Goal: Information Seeking & Learning: Check status

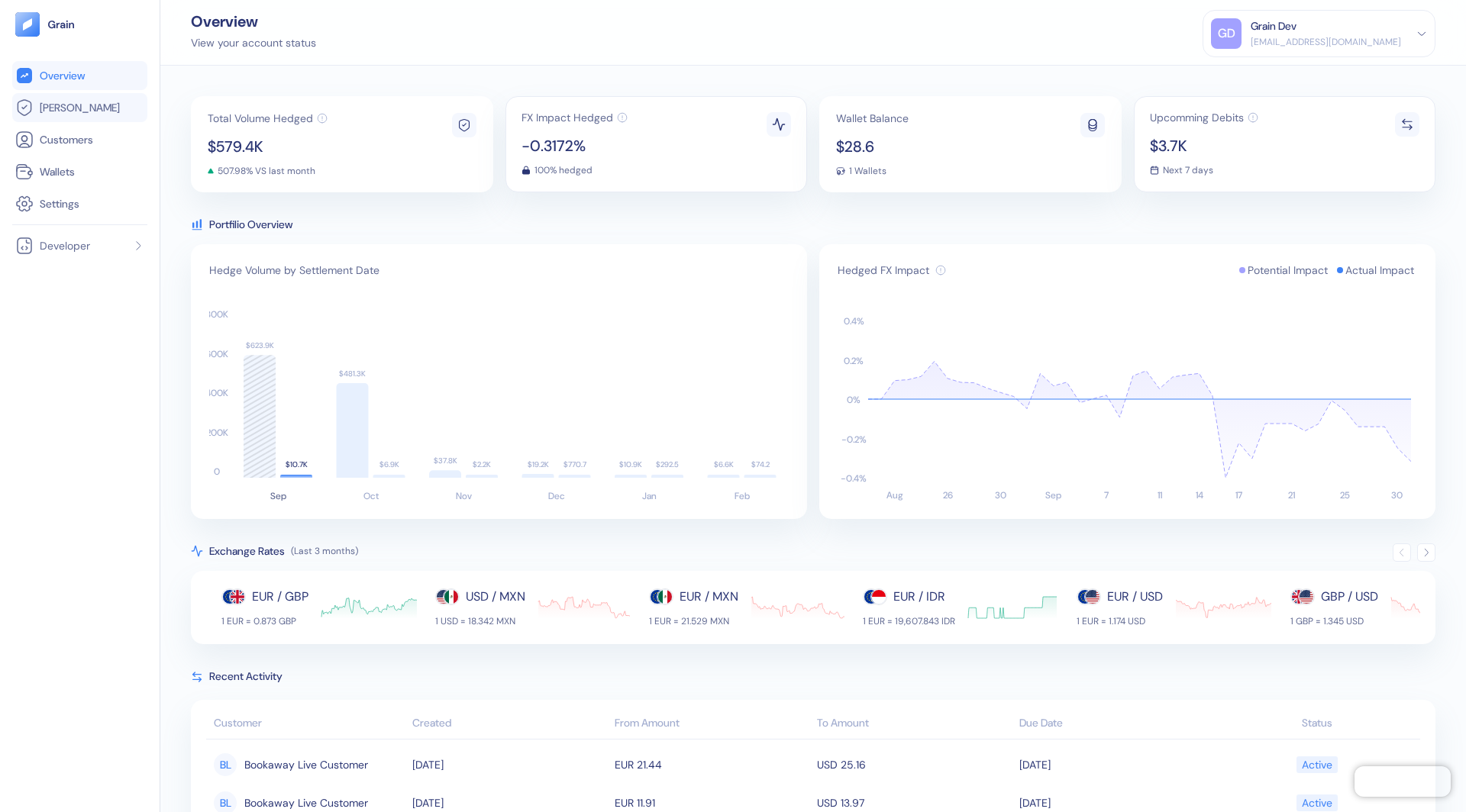
click at [122, 110] on link "[PERSON_NAME]" at bounding box center [80, 107] width 129 height 19
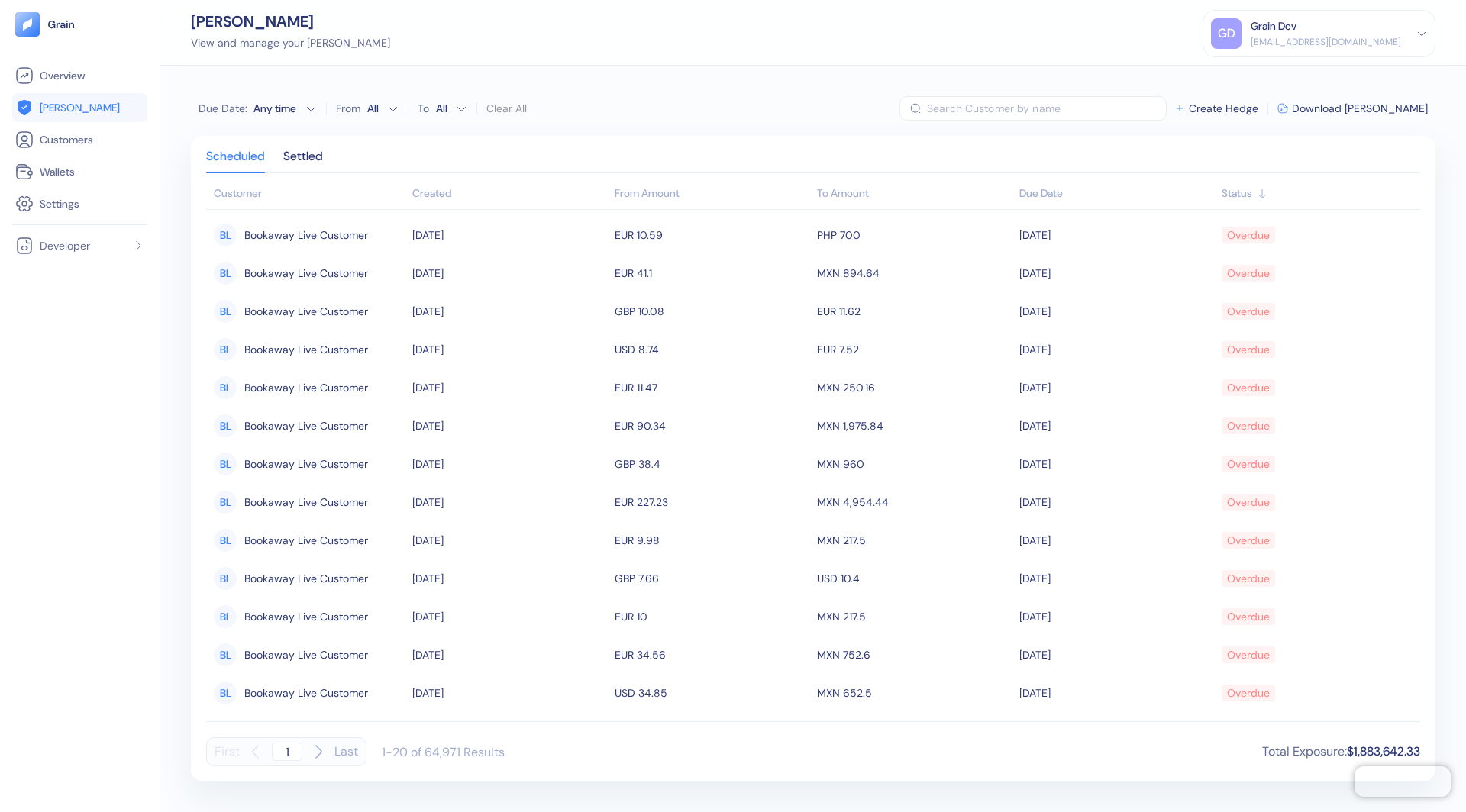
click at [302, 114] on button "Due Date : Any time" at bounding box center [258, 108] width 119 height 15
click at [228, 175] on button "2" at bounding box center [235, 182] width 19 height 19
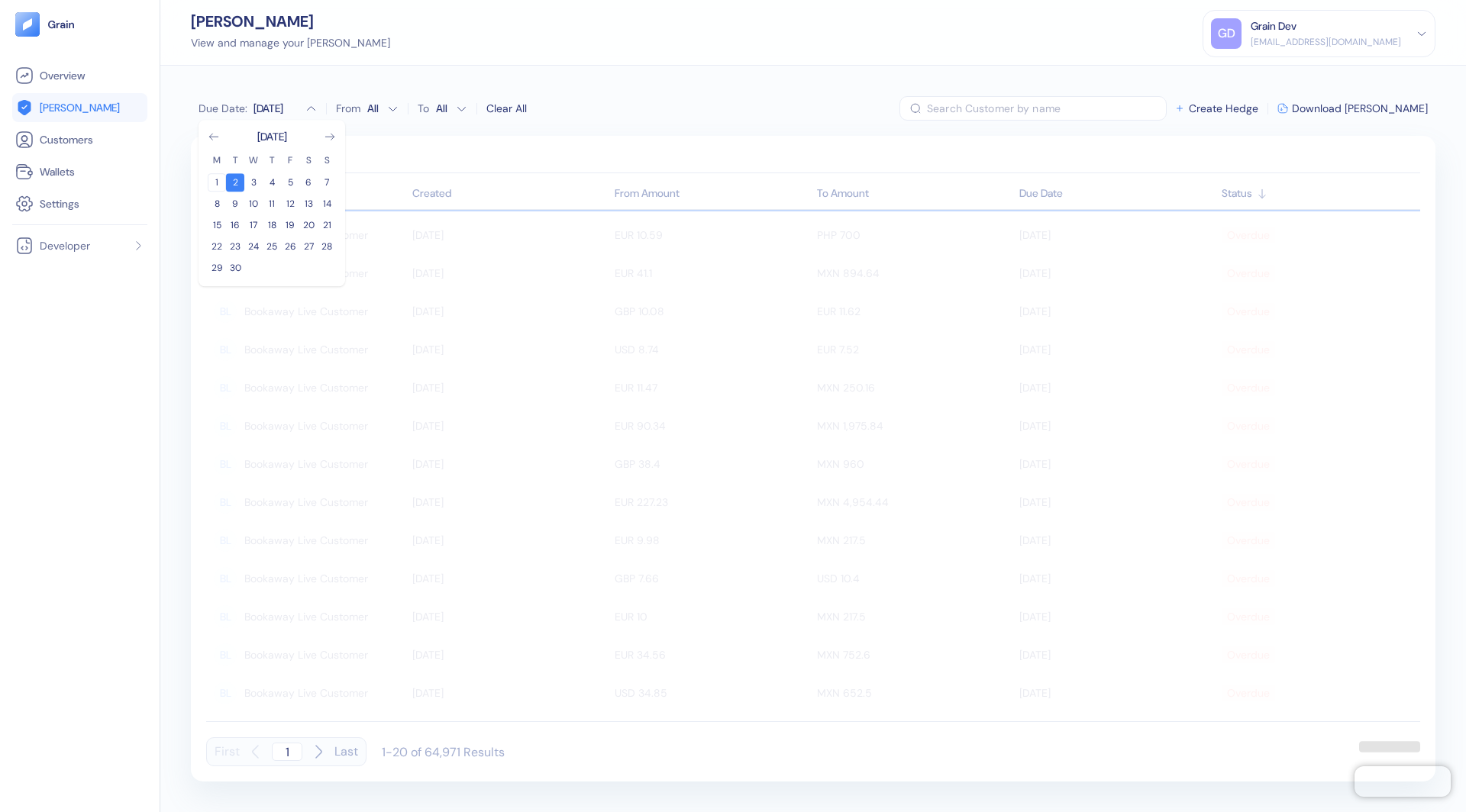
click at [223, 177] on button "1" at bounding box center [216, 182] width 19 height 19
click at [216, 187] on button "1" at bounding box center [216, 182] width 19 height 19
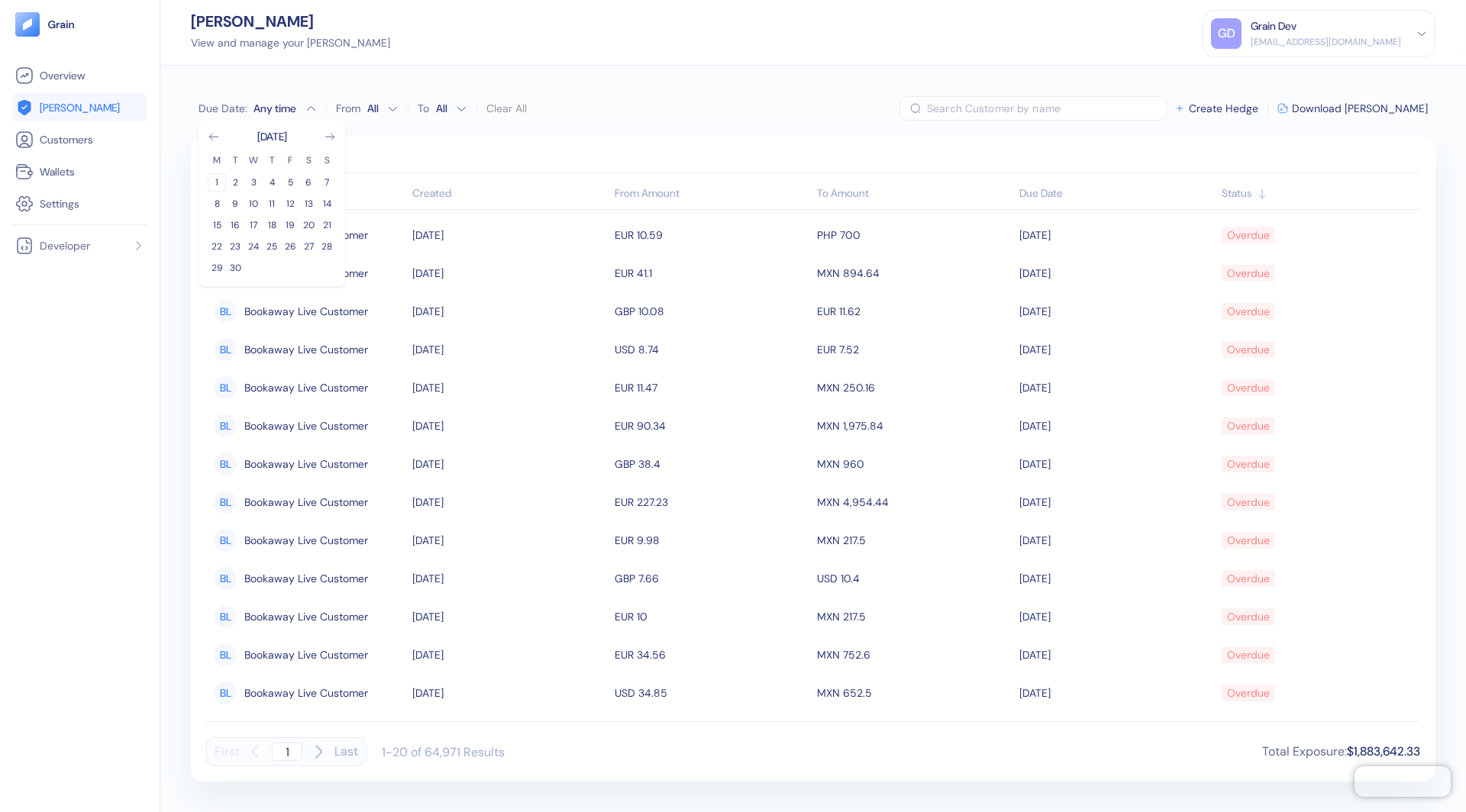
click at [218, 180] on button "1" at bounding box center [216, 182] width 19 height 19
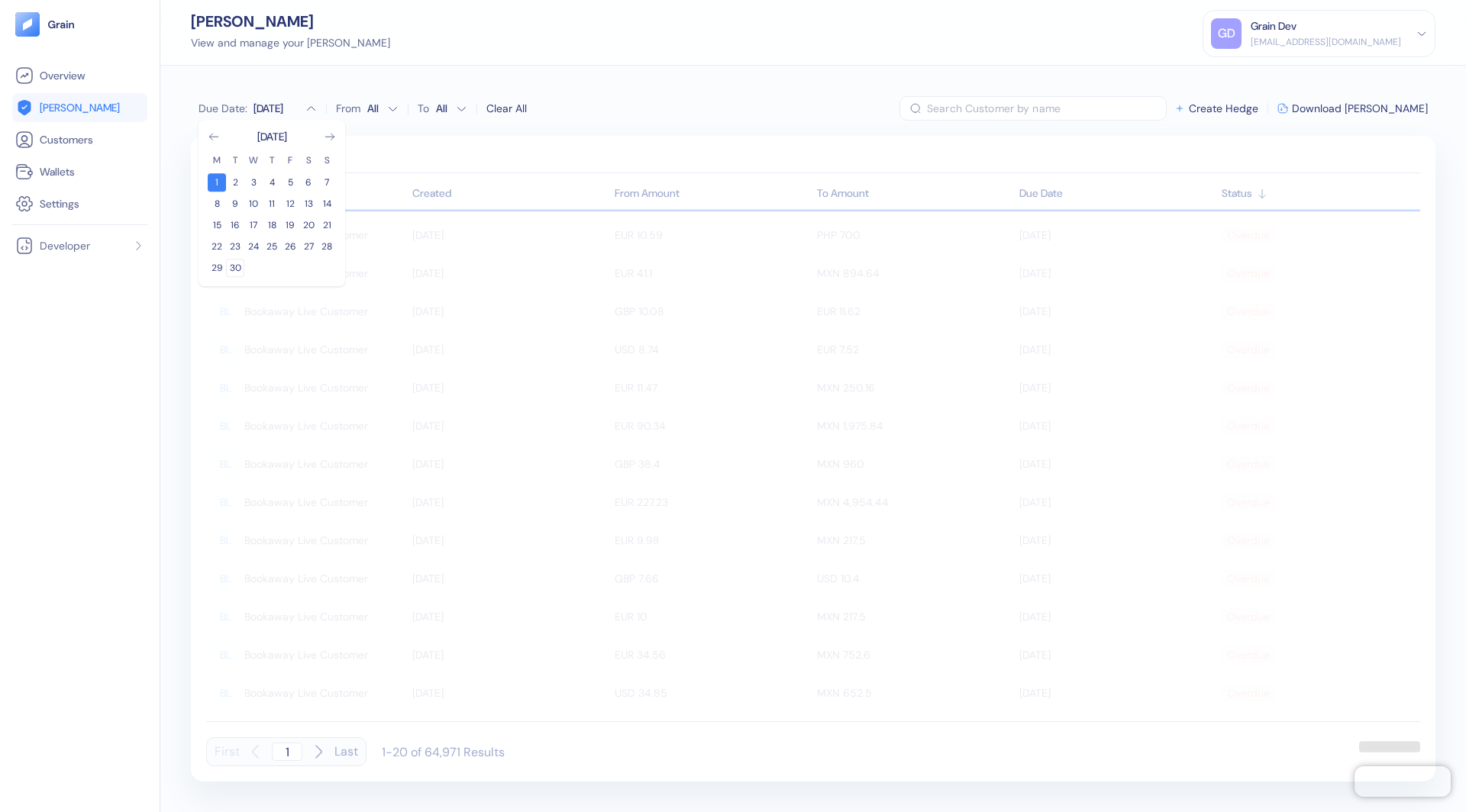
click at [233, 266] on button "30" at bounding box center [235, 267] width 19 height 19
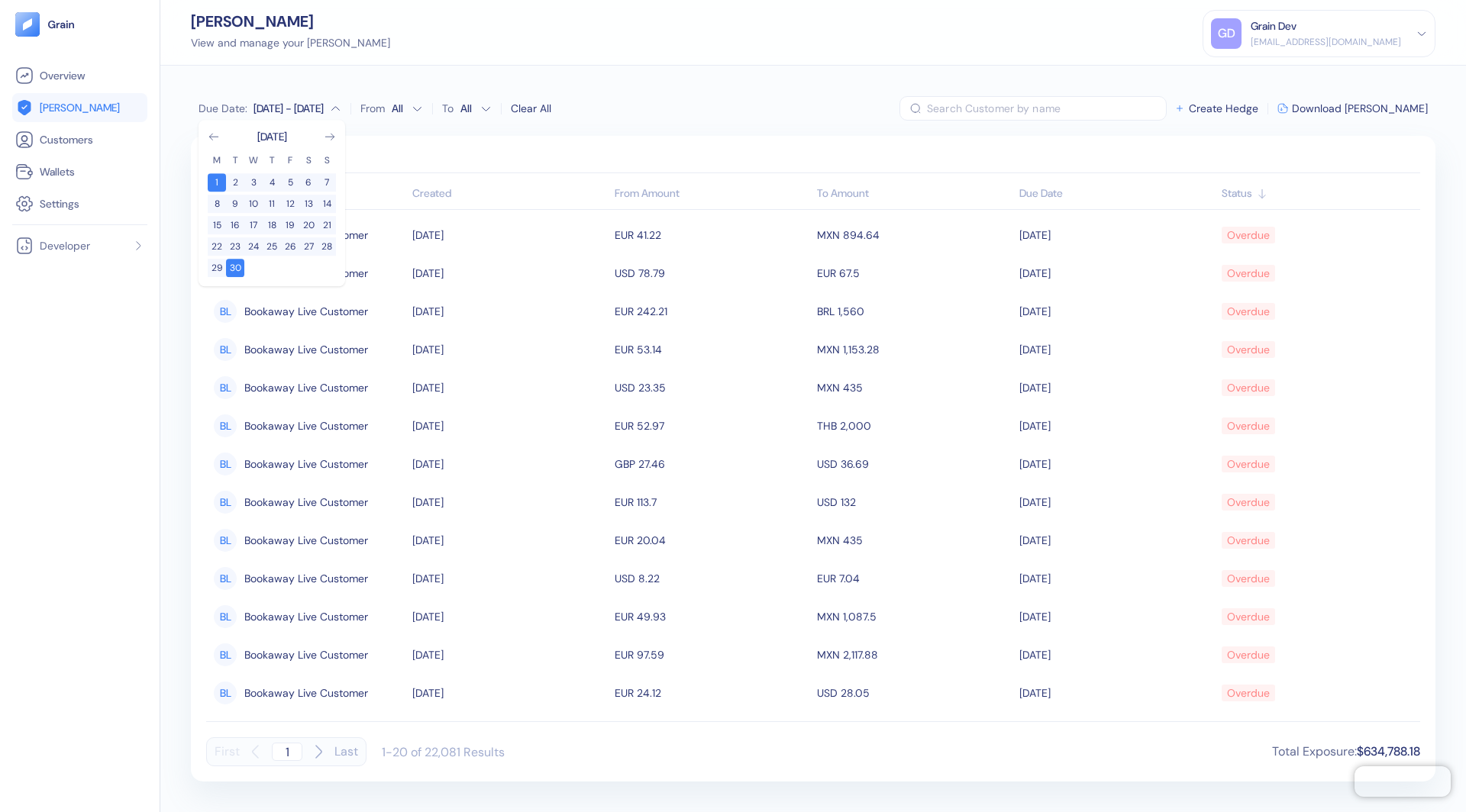
click at [522, 132] on div "Due Date : [DATE] - Sep [DATE] M T W T F S S 1 2 3 4 5 6 7 8 9 10 11 12 13 14 1…" at bounding box center [813, 439] width 1306 height 747
click at [302, 153] on div "Settled" at bounding box center [302, 162] width 40 height 21
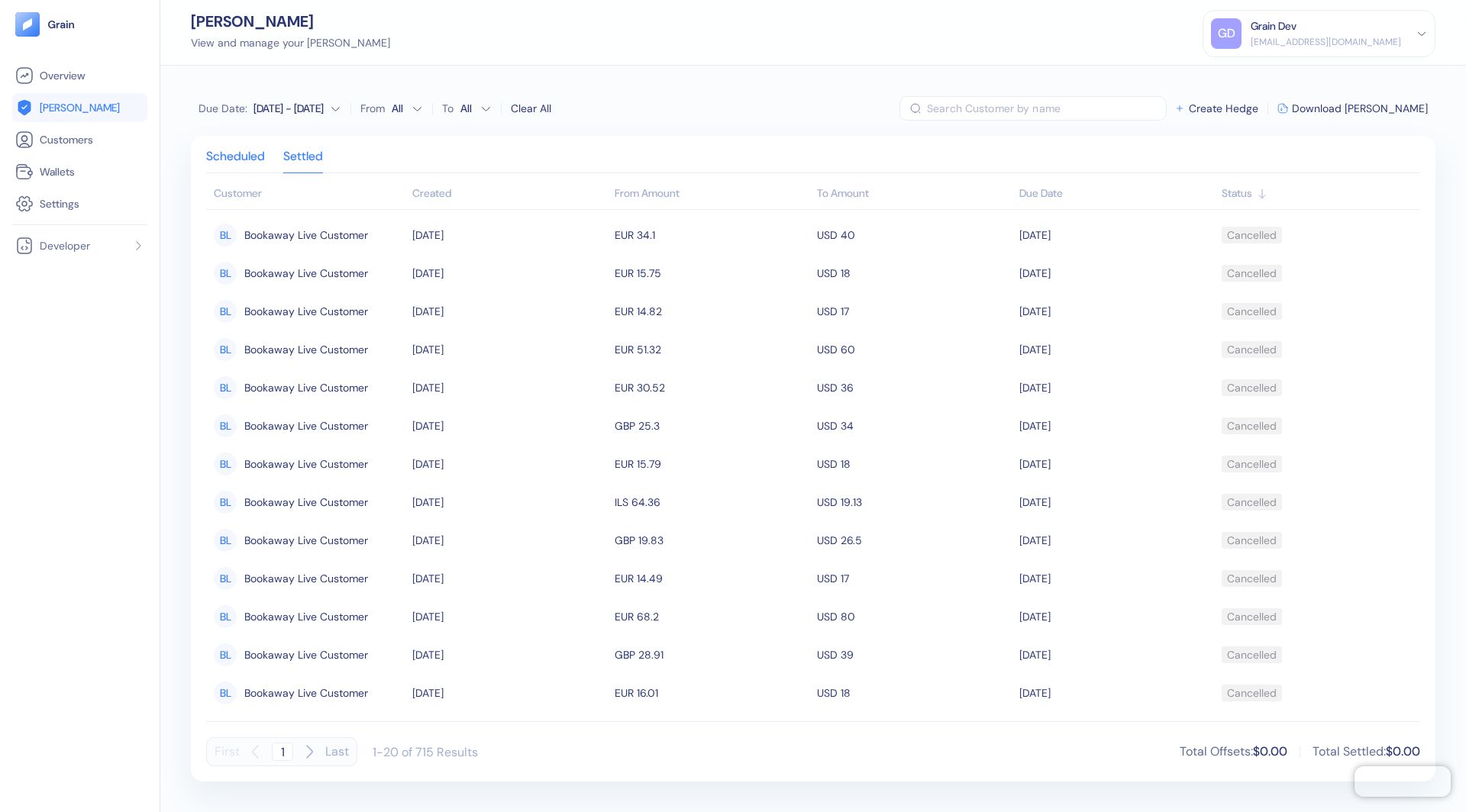
click at [243, 153] on div "Scheduled" at bounding box center [236, 162] width 59 height 21
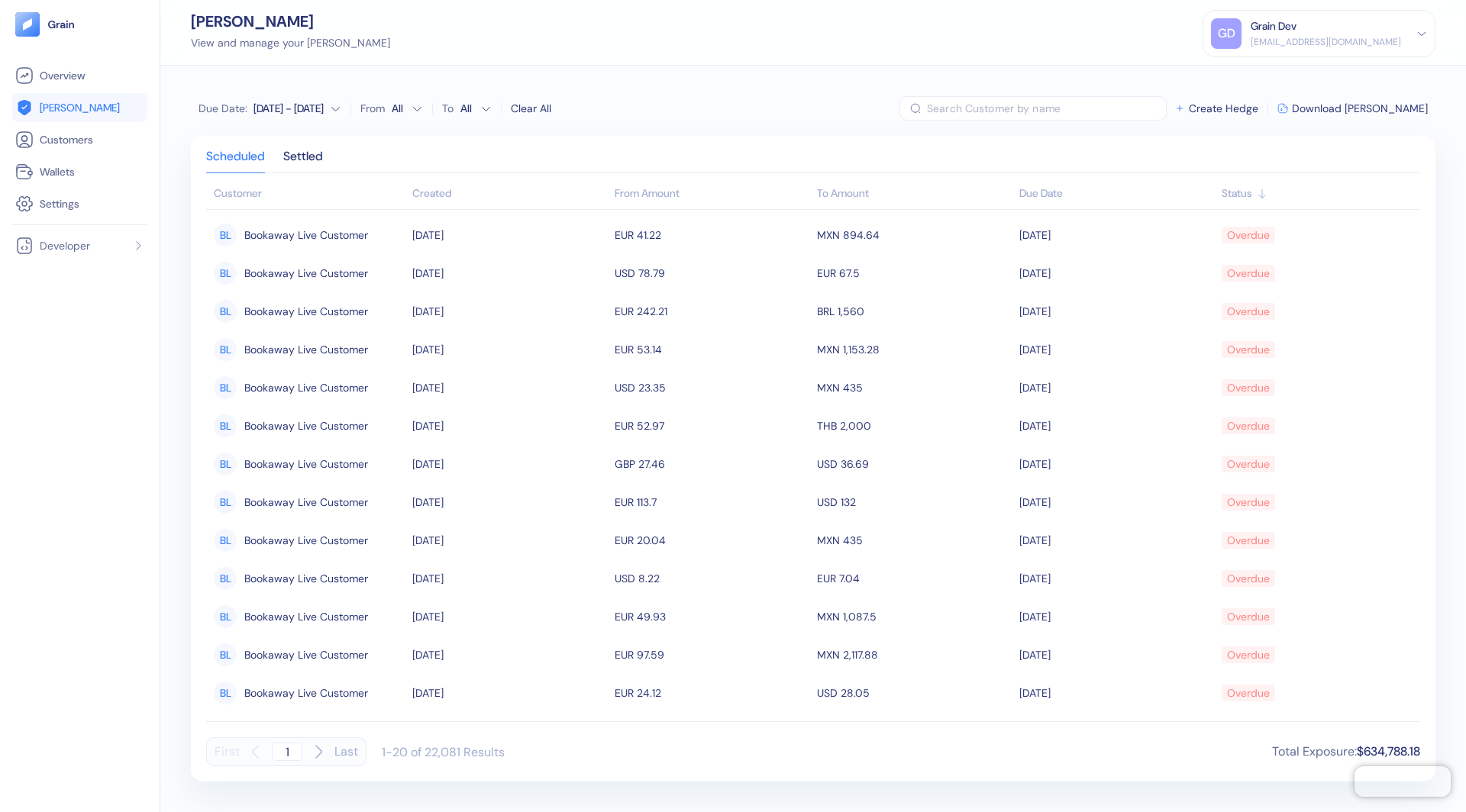
click at [279, 102] on div "[DATE] - [DATE]" at bounding box center [289, 108] width 70 height 15
click at [211, 137] on icon "Go to previous month" at bounding box center [213, 137] width 12 height 12
click at [282, 180] on button "1" at bounding box center [290, 182] width 19 height 19
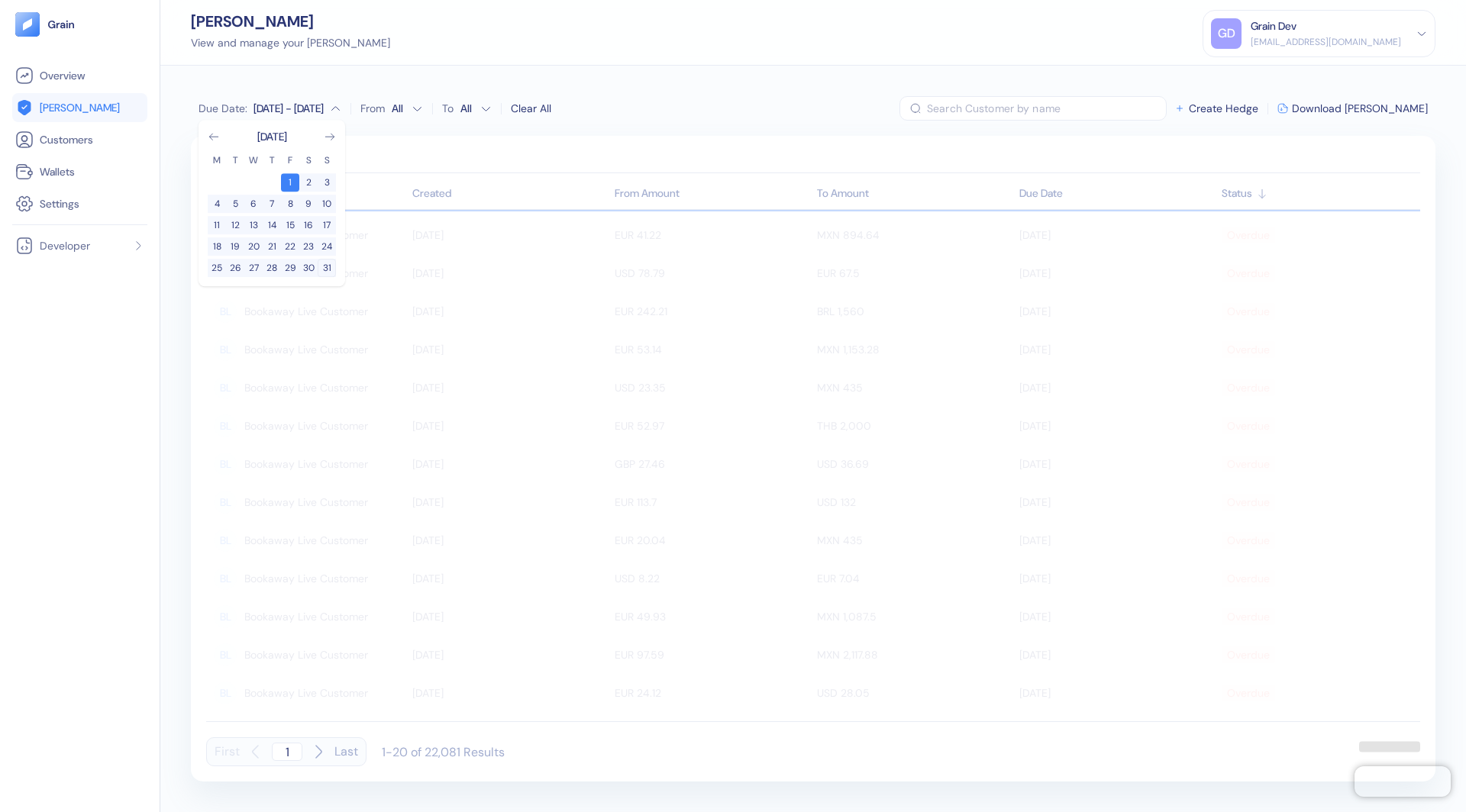
click at [326, 268] on button "31" at bounding box center [327, 267] width 19 height 19
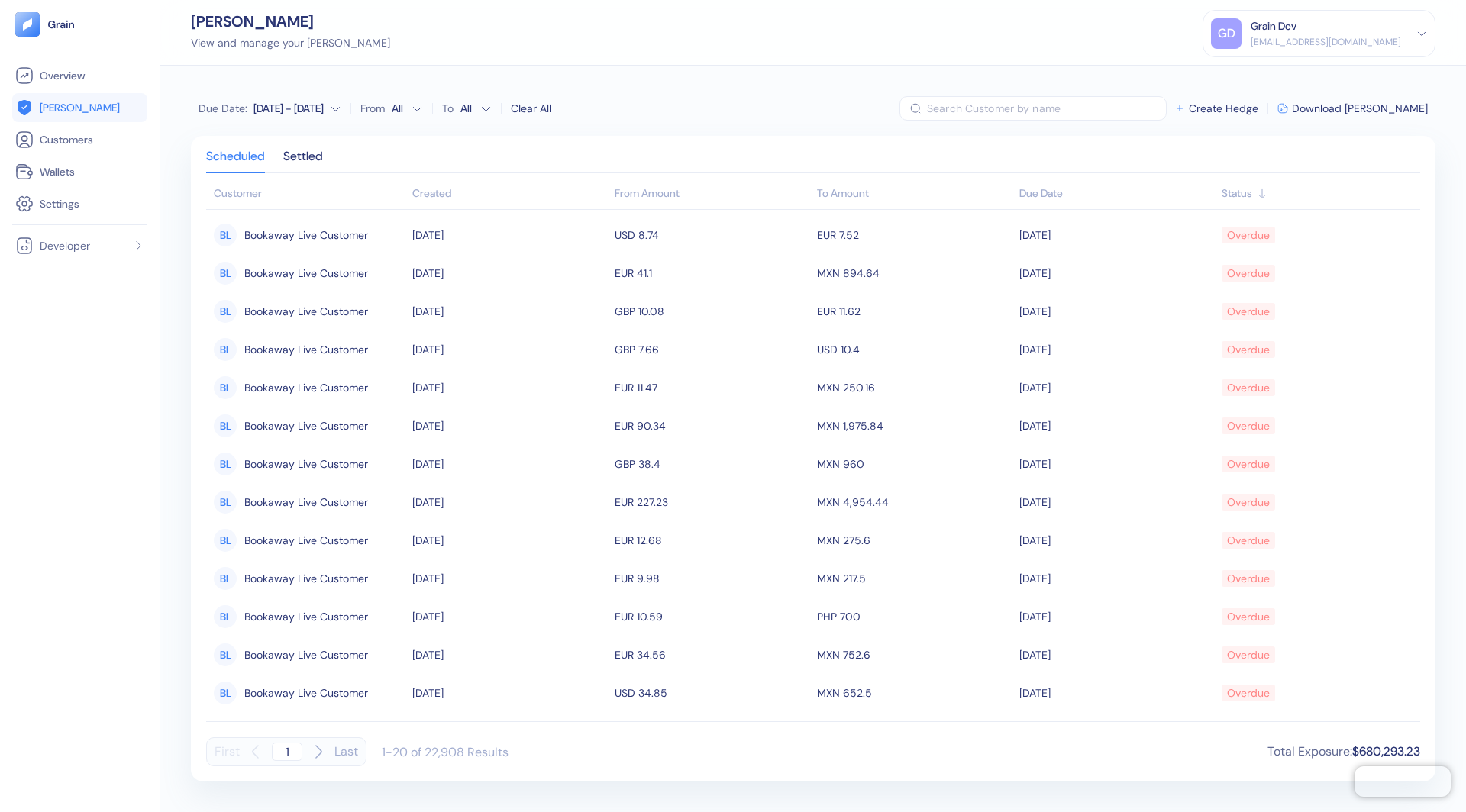
click at [615, 145] on div "Scheduled Settled Customer Created From Amount To Amount Due Date Status BL Boo…" at bounding box center [813, 458] width 1245 height 646
click at [331, 158] on div "Scheduled Settled" at bounding box center [813, 162] width 1214 height 22
click at [316, 158] on div "Settled" at bounding box center [302, 162] width 40 height 21
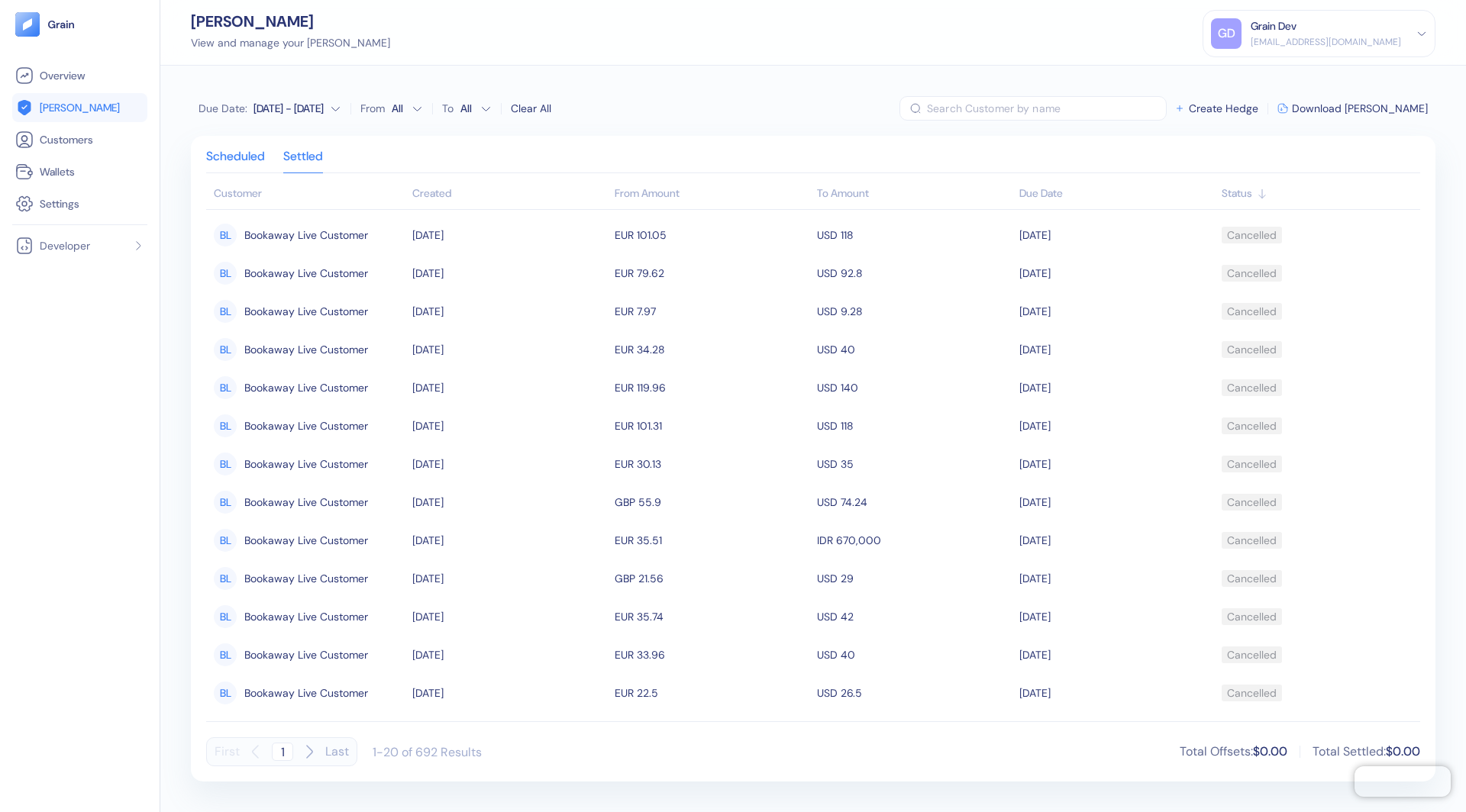
click at [247, 152] on div "Scheduled" at bounding box center [236, 162] width 59 height 21
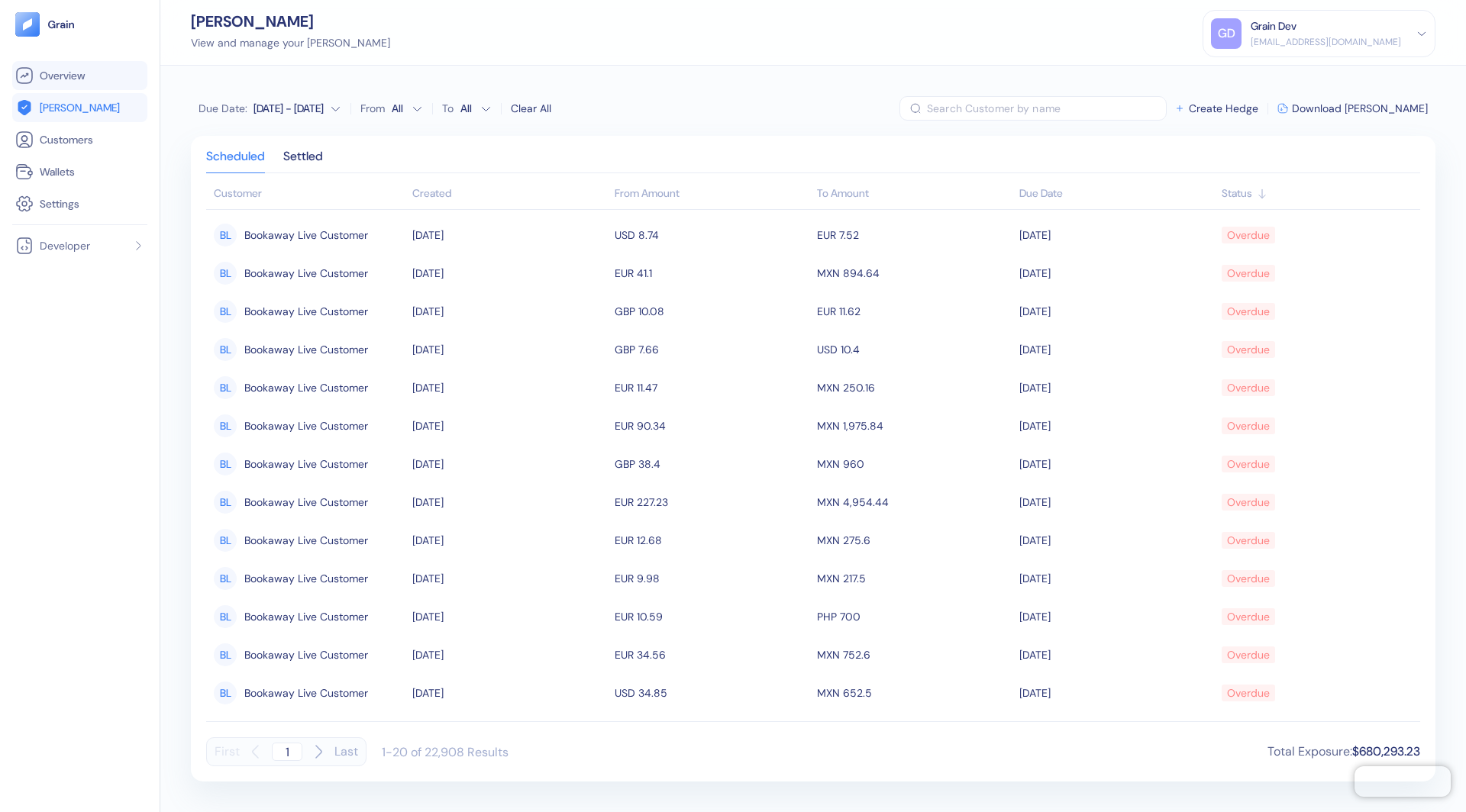
click at [110, 79] on link "Overview" at bounding box center [80, 76] width 129 height 19
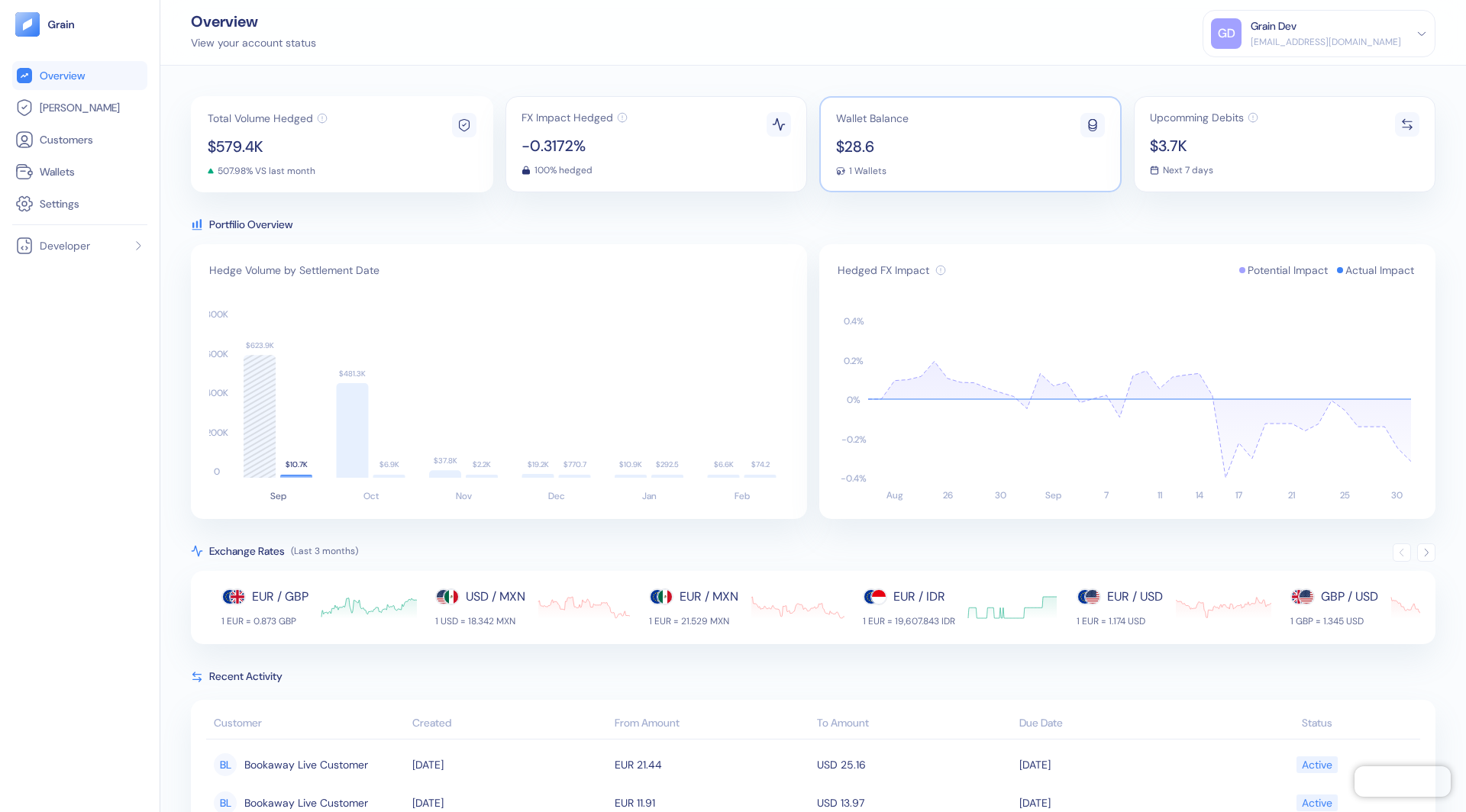
click at [867, 151] on span "$28.6" at bounding box center [872, 146] width 72 height 15
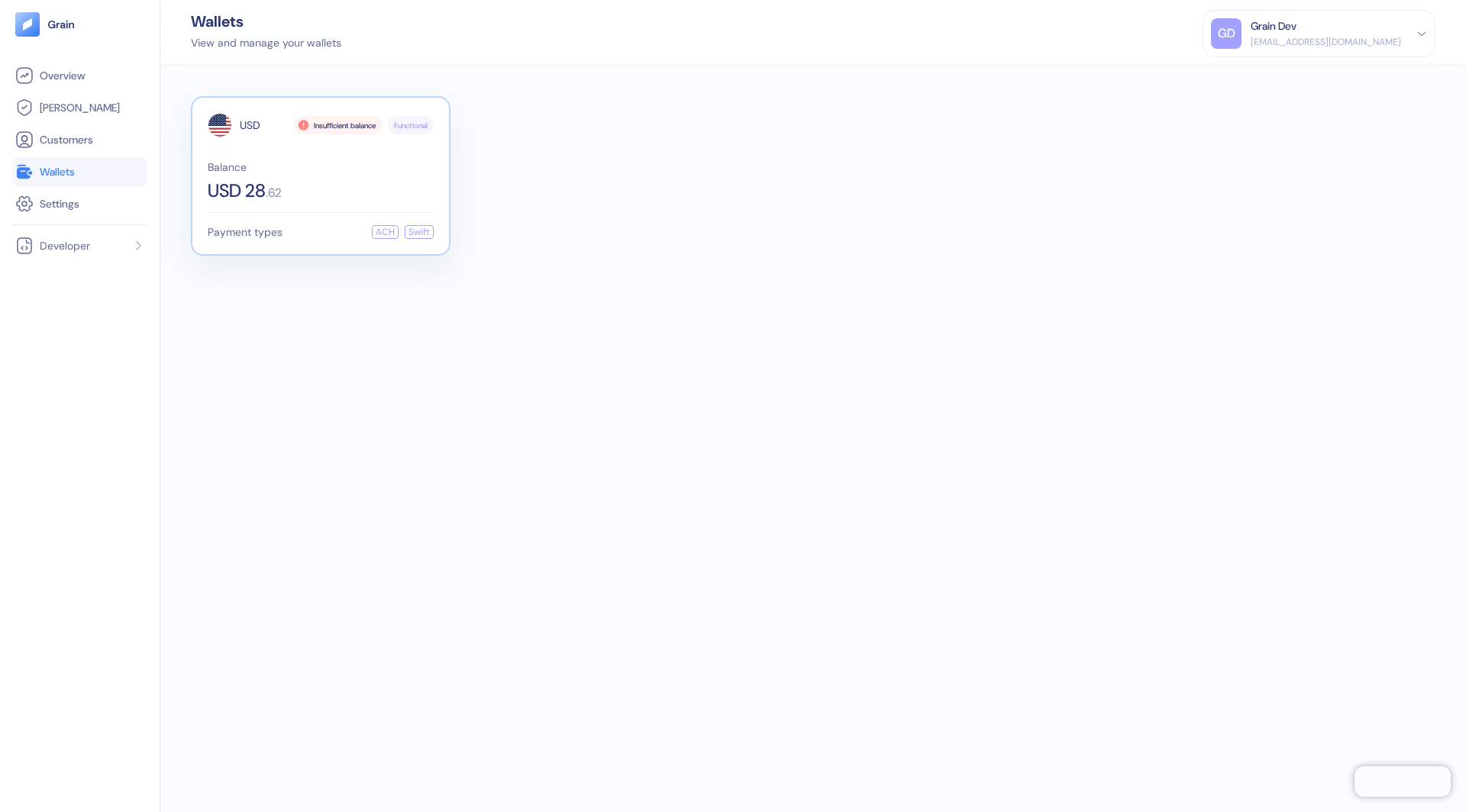
click at [339, 153] on div "USD Insufficient balance Functional Balance USD 28 . 62" at bounding box center [320, 156] width 226 height 87
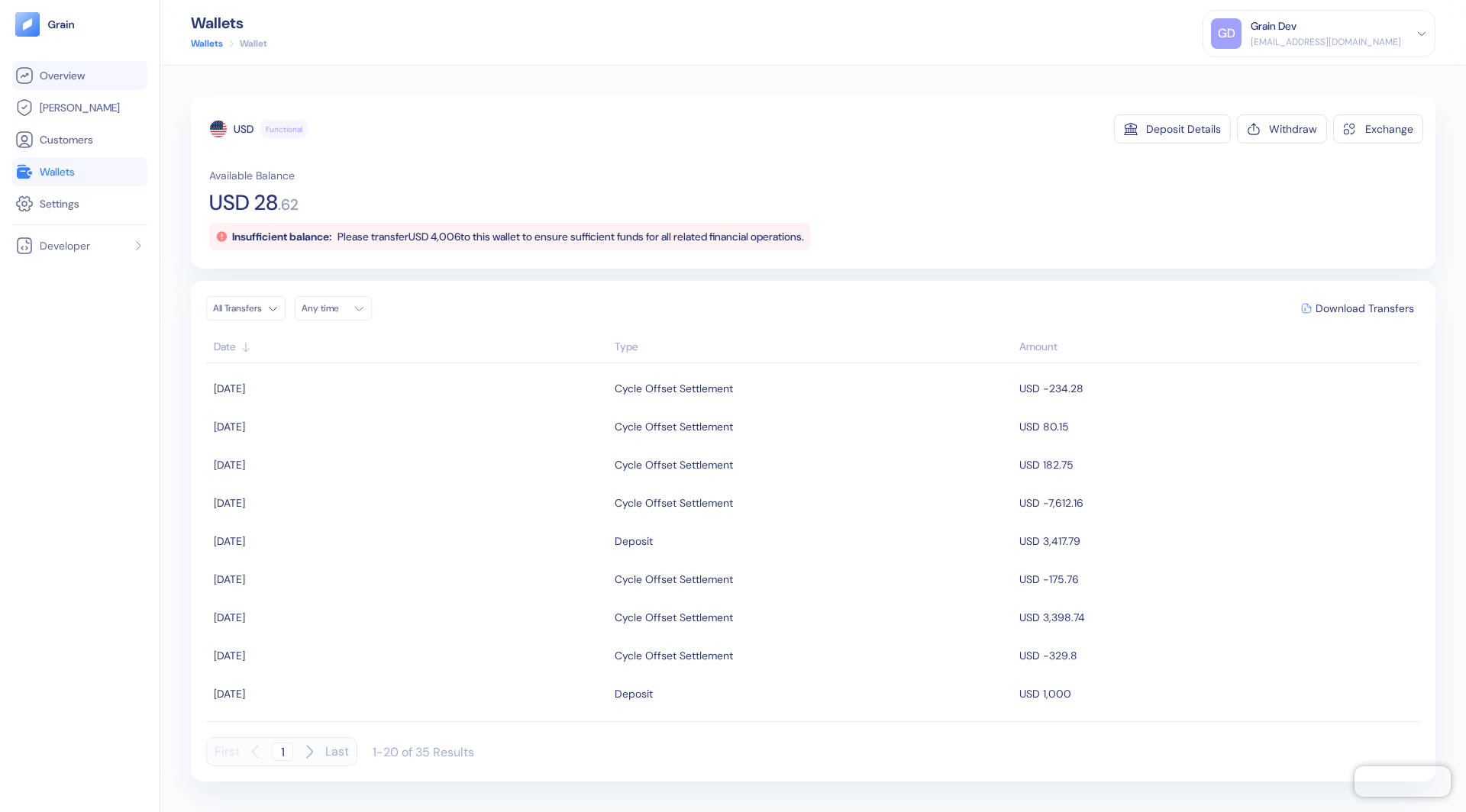
click at [96, 72] on link "Overview" at bounding box center [80, 76] width 129 height 19
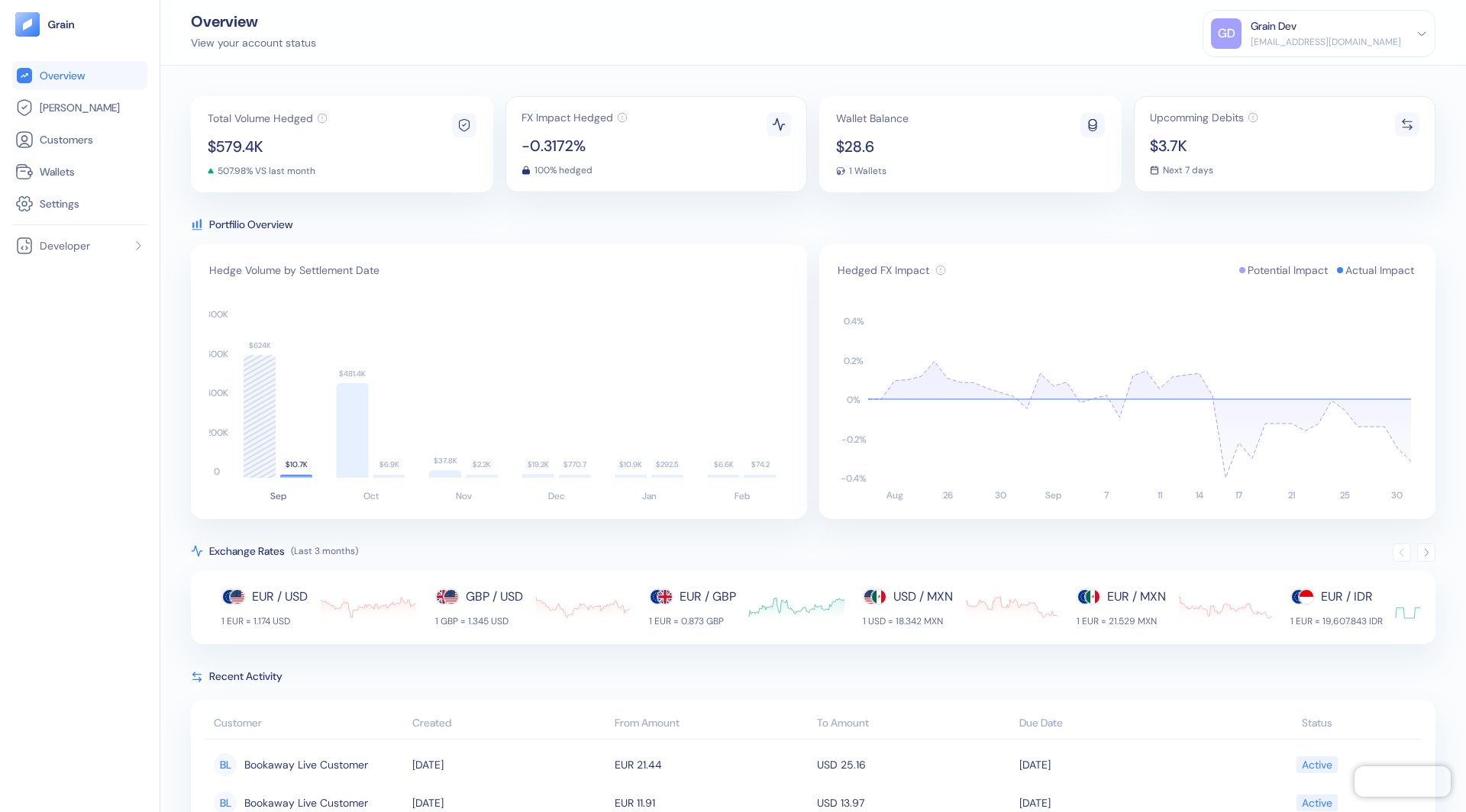
click at [1426, 33] on icon at bounding box center [1421, 33] width 11 height 11
click at [1273, 70] on div "Sign Out" at bounding box center [1252, 76] width 42 height 16
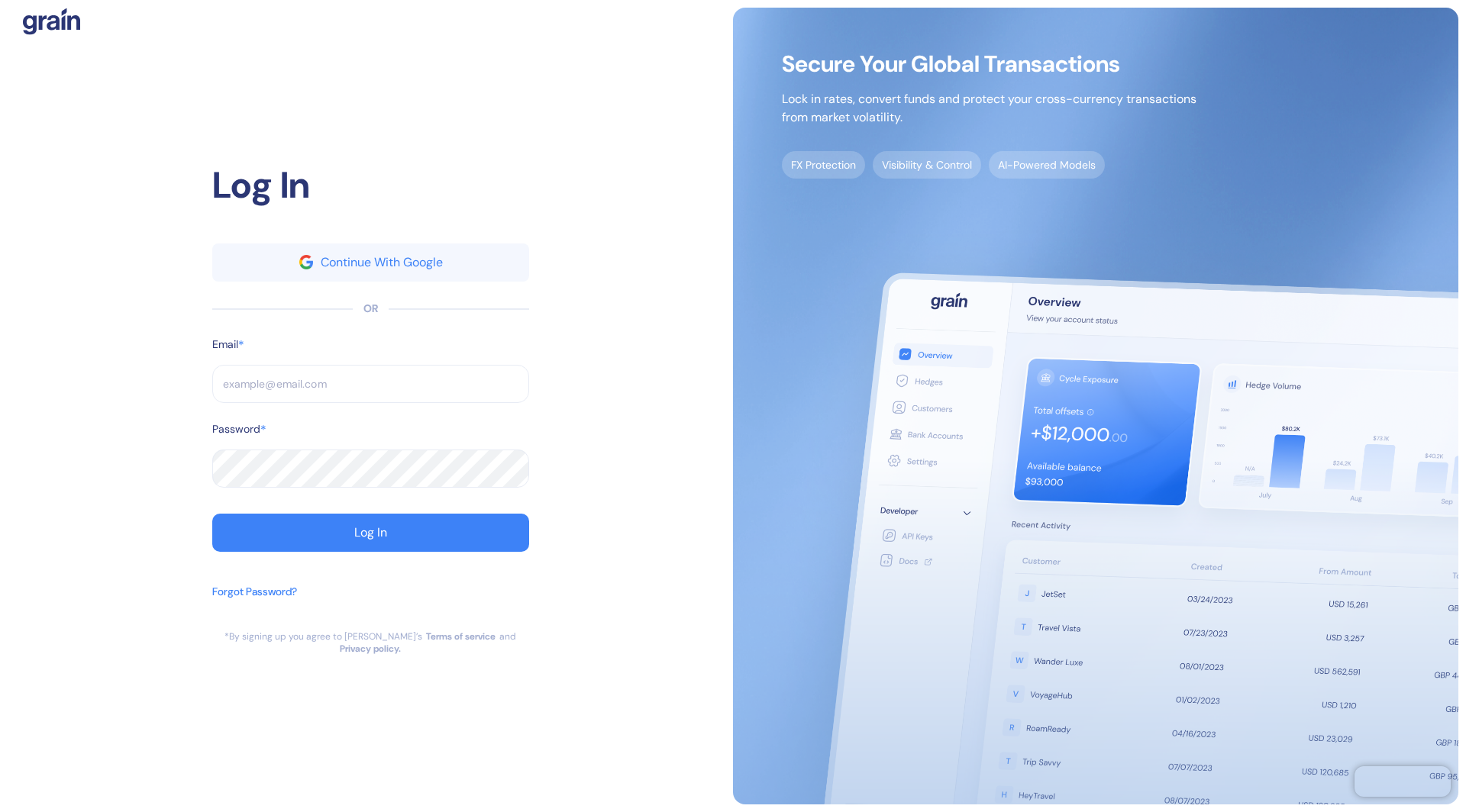
type input "[EMAIL_ADDRESS][DOMAIN_NAME]"
